Goal: Task Accomplishment & Management: Manage account settings

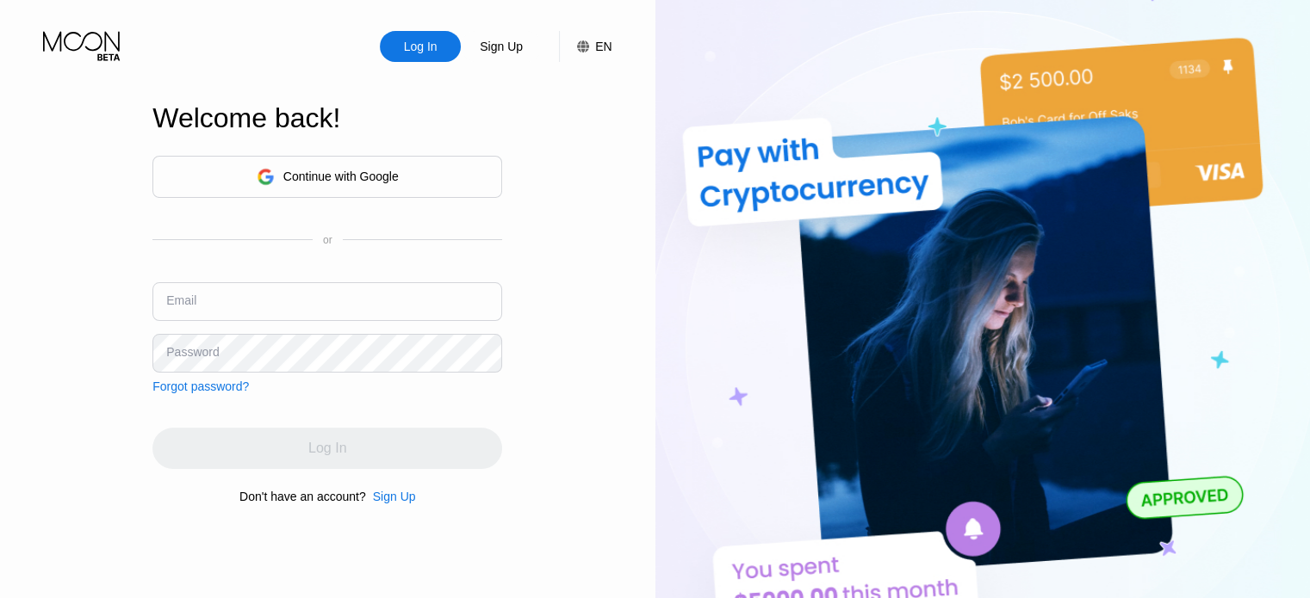
type input "[EMAIL_ADDRESS][DOMAIN_NAME]"
click at [325, 445] on div "Log In" at bounding box center [327, 448] width 350 height 41
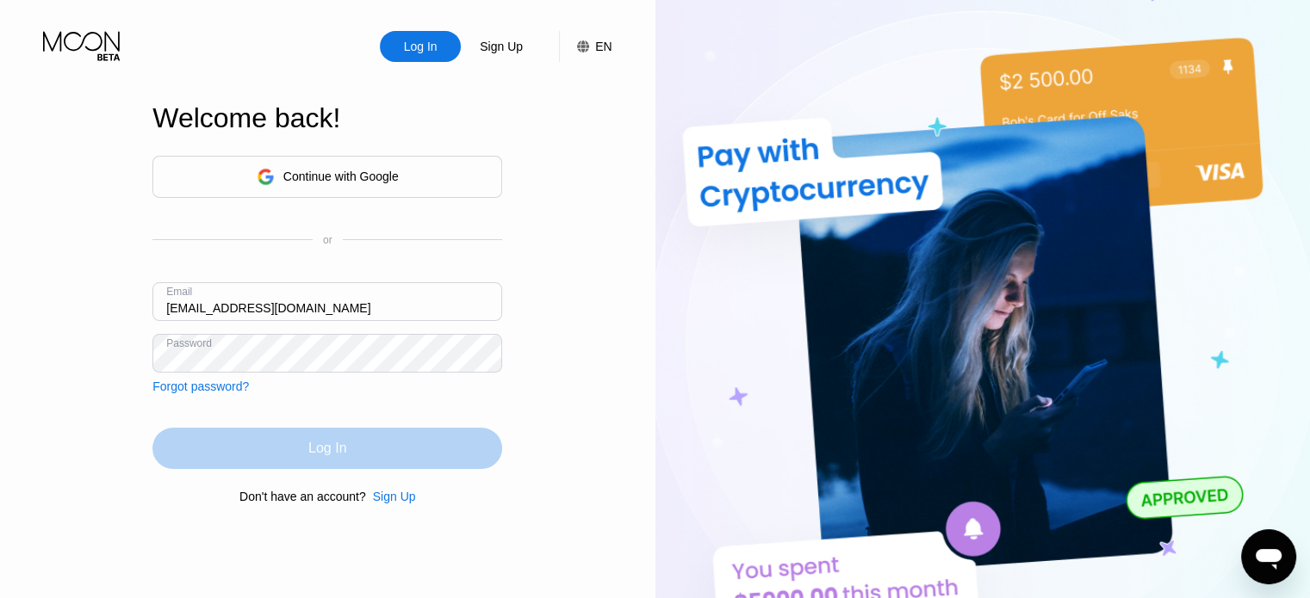
click at [316, 452] on div "Log In" at bounding box center [327, 448] width 38 height 17
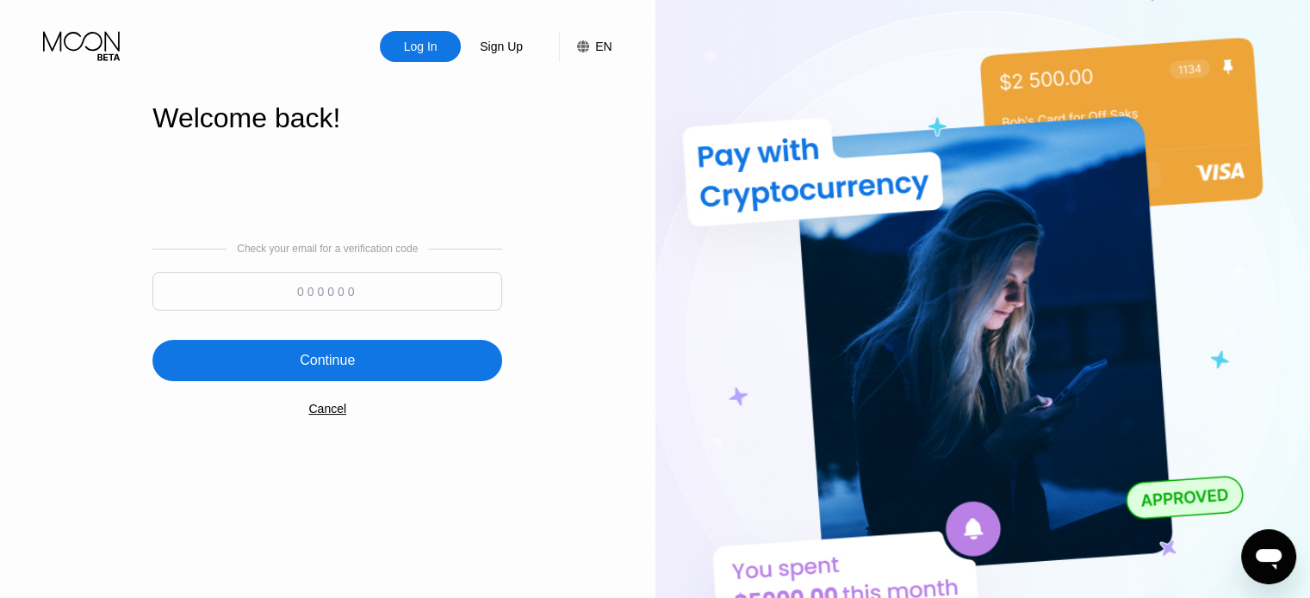
paste input "735752"
type input "735752"
click at [364, 381] on div "Continue" at bounding box center [327, 360] width 350 height 41
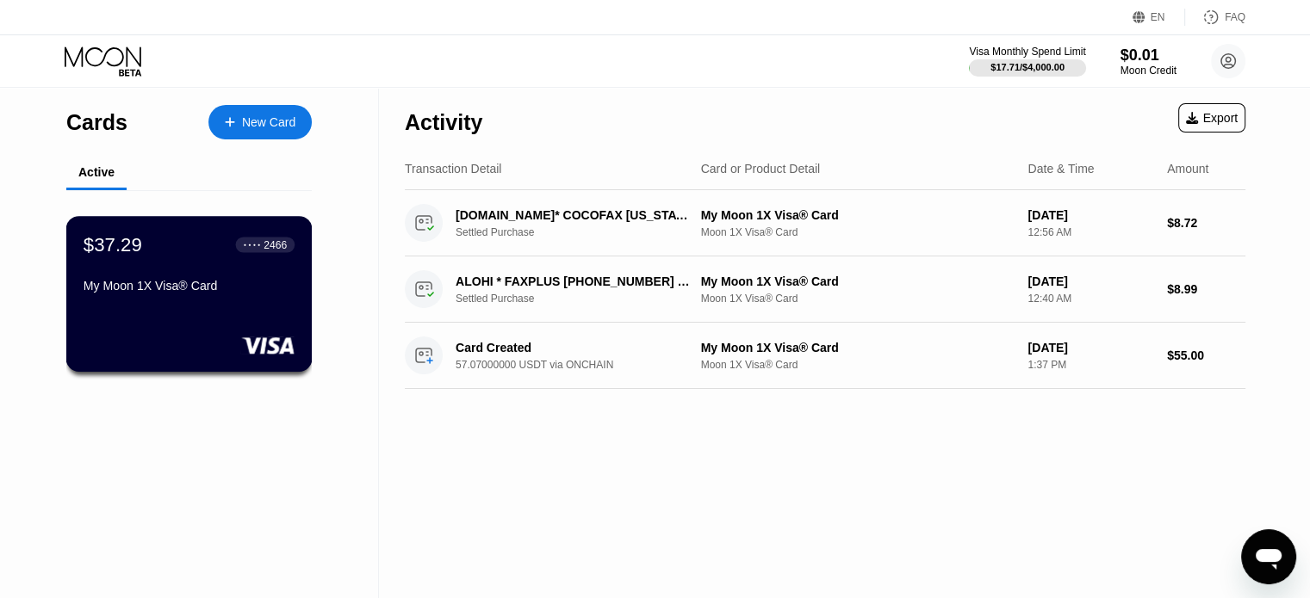
click at [258, 300] on div "My Moon 1X Visa® Card" at bounding box center [189, 289] width 211 height 21
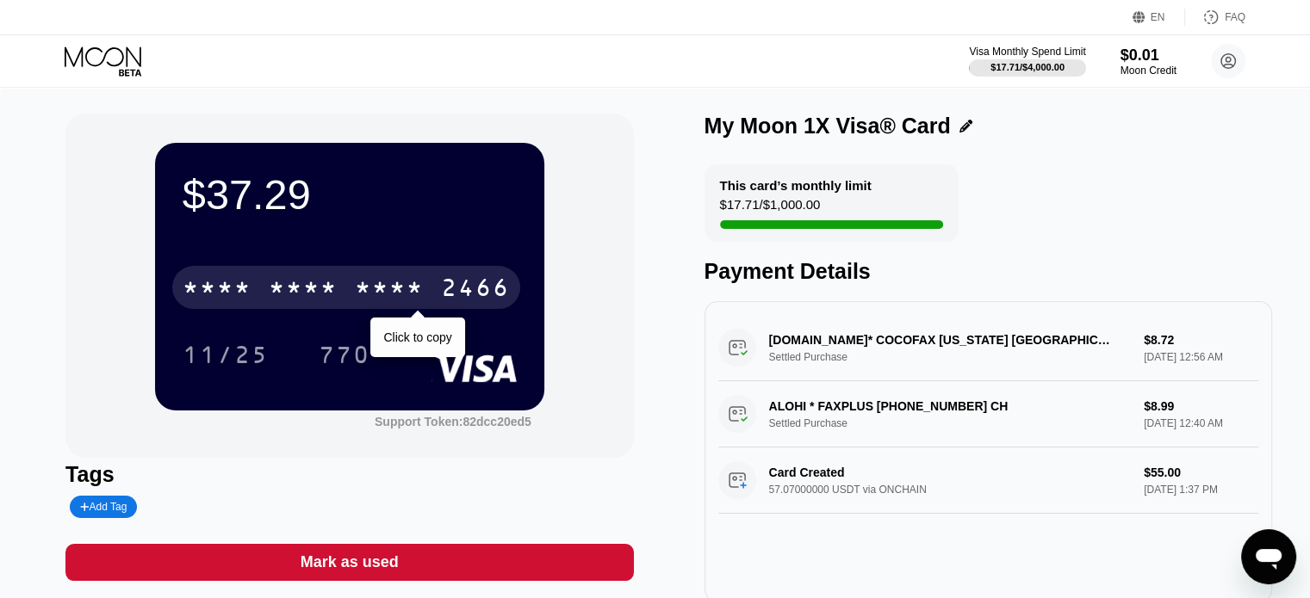
click at [363, 299] on div "* * * *" at bounding box center [389, 290] width 69 height 28
